Goal: Find specific page/section: Find specific page/section

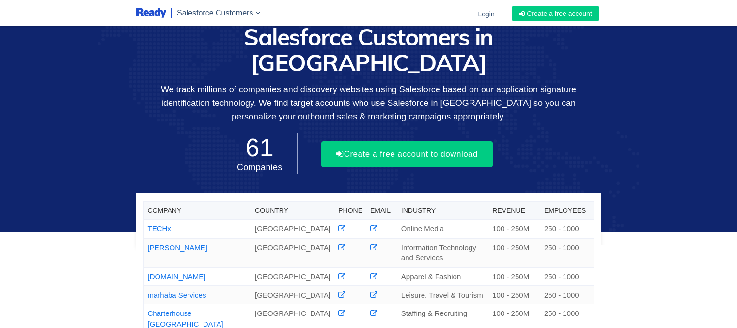
scroll to position [341, 0]
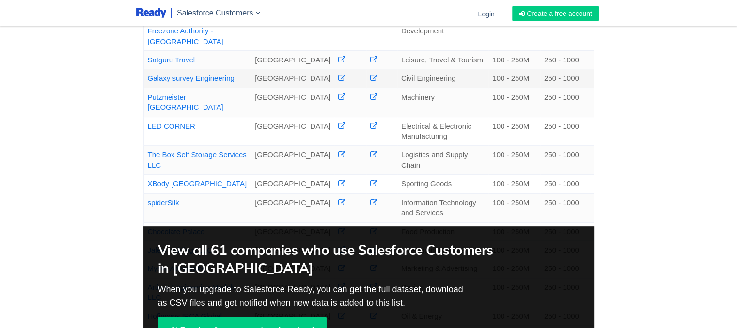
click at [244, 88] on td "Galaxy survey Engineering" at bounding box center [197, 78] width 108 height 18
drag, startPoint x: 244, startPoint y: 119, endPoint x: 143, endPoint y: 124, distance: 100.9
click at [143, 88] on td "Galaxy survey Engineering" at bounding box center [197, 78] width 108 height 18
copy link "Galaxy survey Engineering"
drag, startPoint x: 233, startPoint y: 146, endPoint x: 146, endPoint y: 148, distance: 87.2
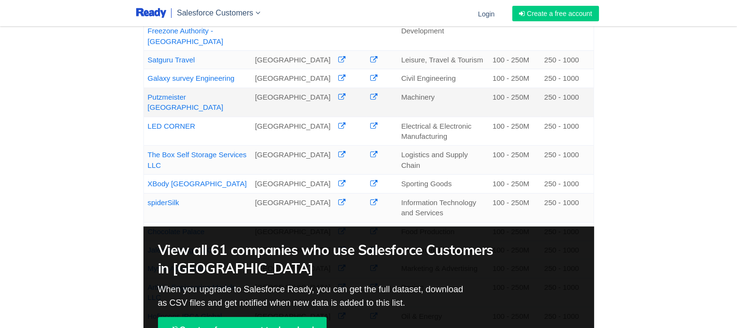
click at [146, 117] on td "Putzmeister [GEOGRAPHIC_DATA]" at bounding box center [197, 102] width 108 height 29
copy link "Putzmeister [GEOGRAPHIC_DATA]"
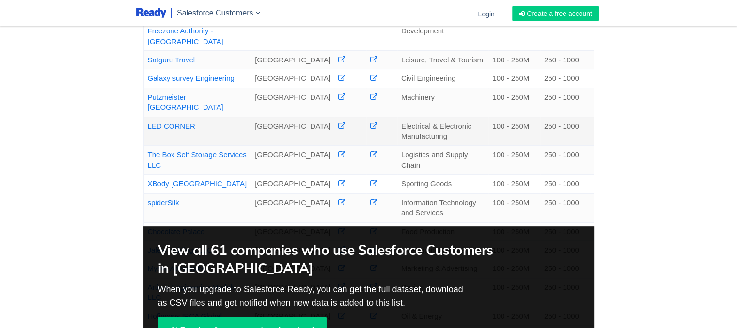
drag, startPoint x: 212, startPoint y: 171, endPoint x: 145, endPoint y: 178, distance: 66.8
click at [145, 146] on td "LED CORNER" at bounding box center [197, 131] width 108 height 29
copy link "LED CORNER"
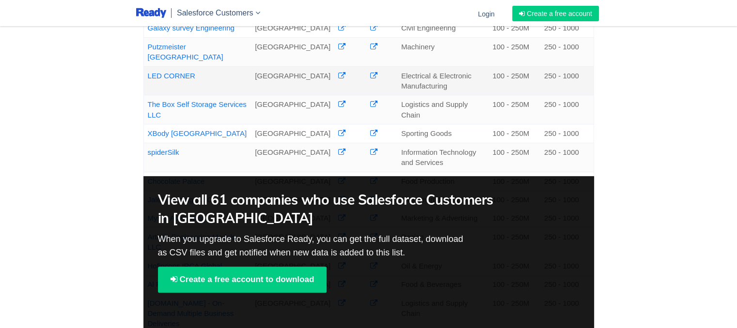
scroll to position [392, 0]
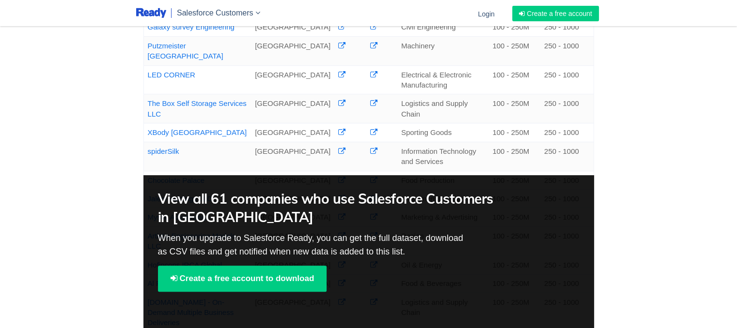
drag, startPoint x: 184, startPoint y: 166, endPoint x: 140, endPoint y: 155, distance: 44.9
click at [140, 155] on div "Company Country Phone Email Industry Revenue Employees TECHx [GEOGRAPHIC_DATA] …" at bounding box center [369, 88] width 480 height 496
click at [167, 124] on td "The Box Self Storage Services LLC" at bounding box center [197, 108] width 108 height 29
drag, startPoint x: 167, startPoint y: 167, endPoint x: 148, endPoint y: 155, distance: 22.8
click at [148, 124] on td "The Box Self Storage Services LLC" at bounding box center [197, 108] width 108 height 29
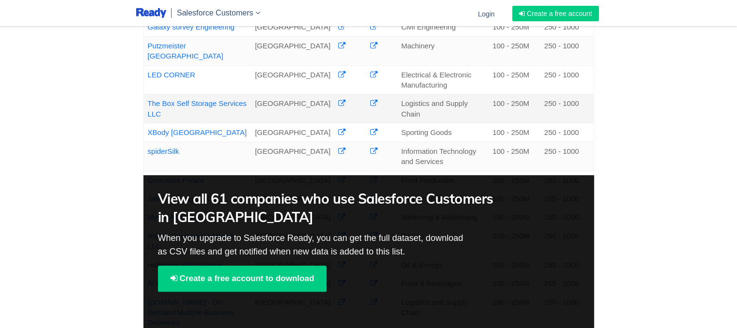
copy link "The Box Self Storage Services LLC"
